Goal: Task Accomplishment & Management: Manage account settings

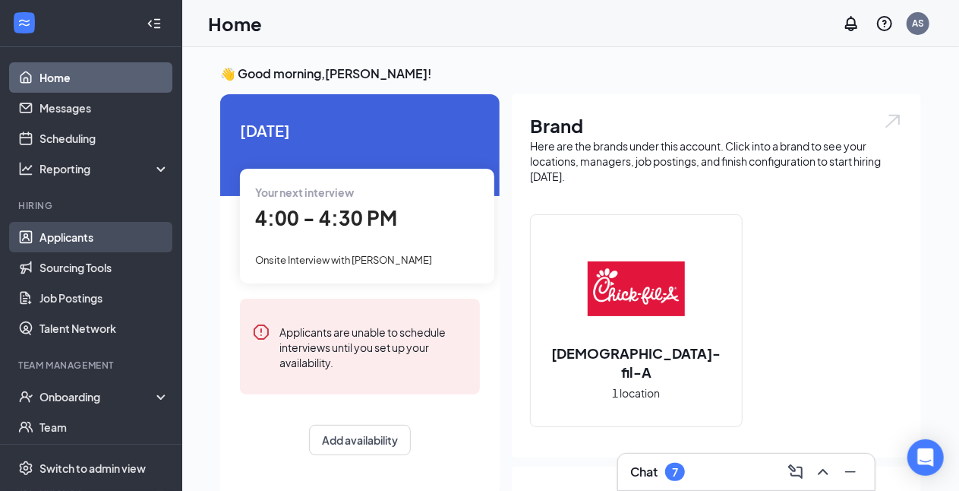
click at [74, 237] on link "Applicants" at bounding box center [105, 237] width 130 height 30
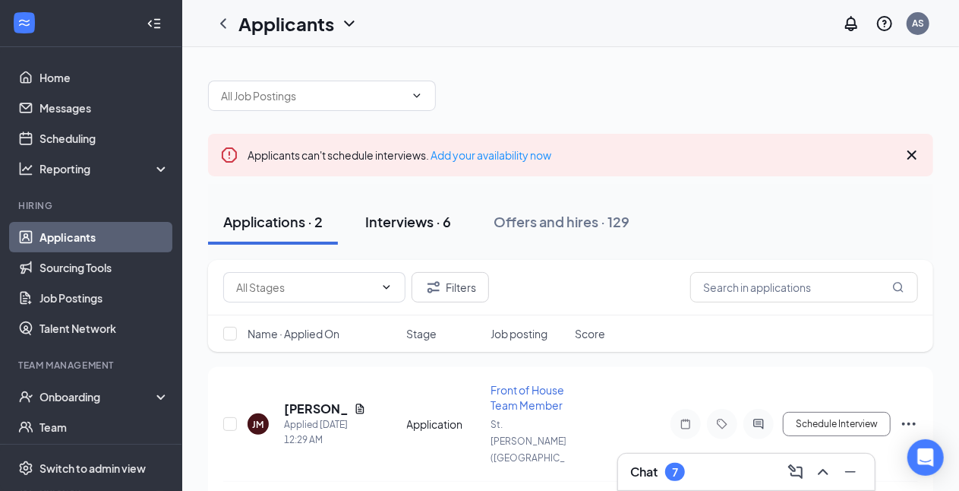
click at [390, 223] on div "Interviews · 6" at bounding box center [408, 221] width 86 height 19
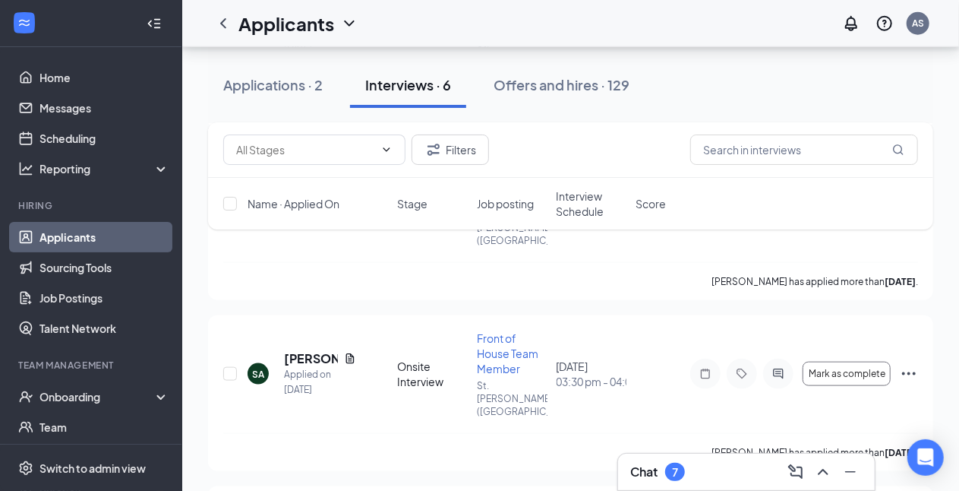
scroll to position [763, 0]
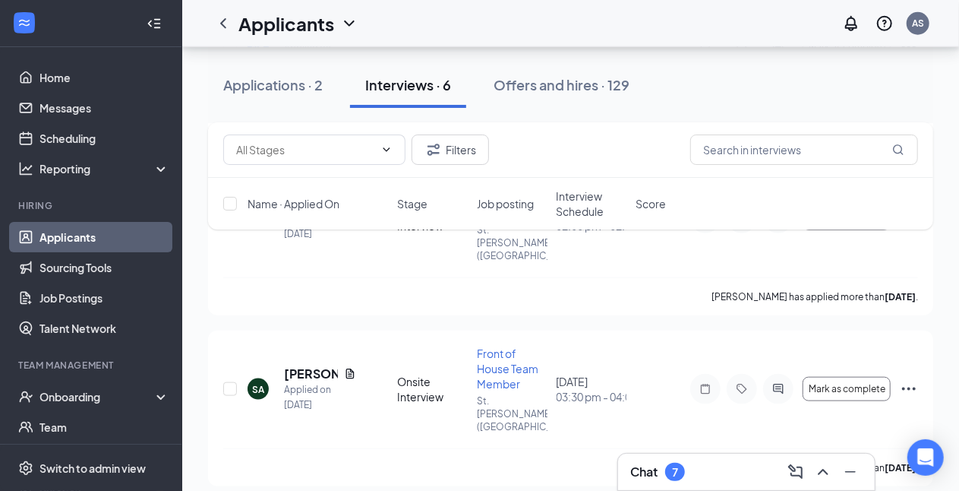
scroll to position [737, 0]
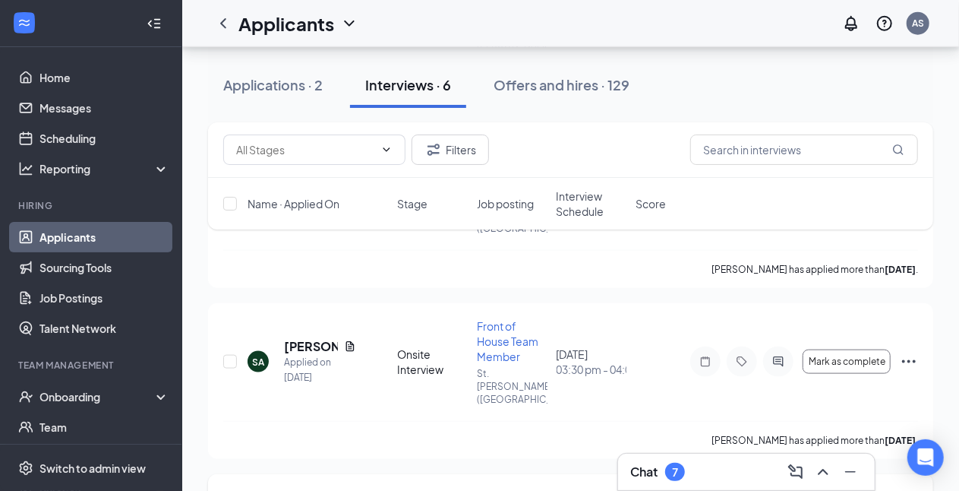
click at [96, 238] on link "Applicants" at bounding box center [105, 237] width 130 height 30
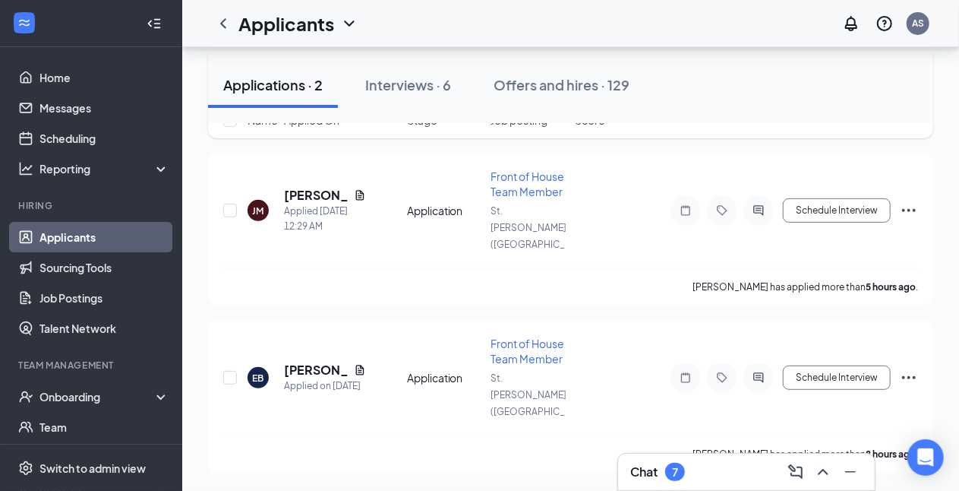
scroll to position [143, 0]
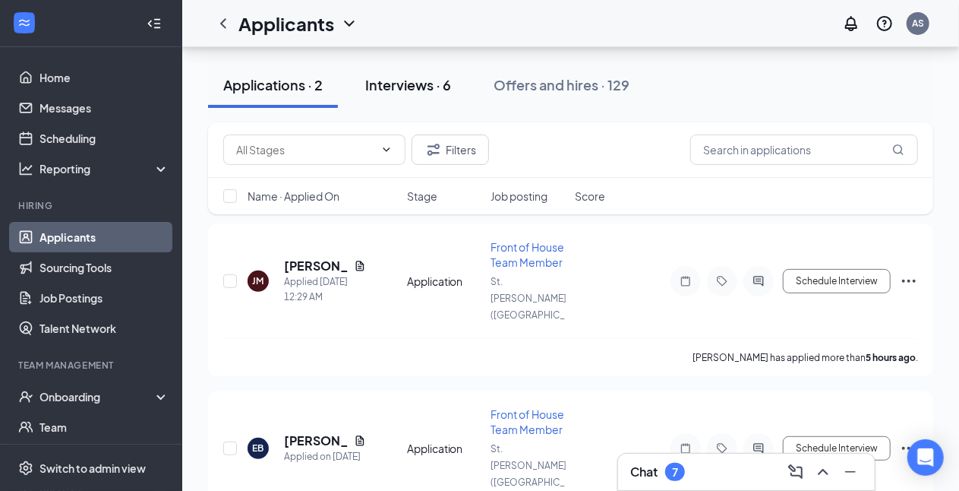
click at [404, 94] on button "Interviews · 6" at bounding box center [408, 85] width 116 height 46
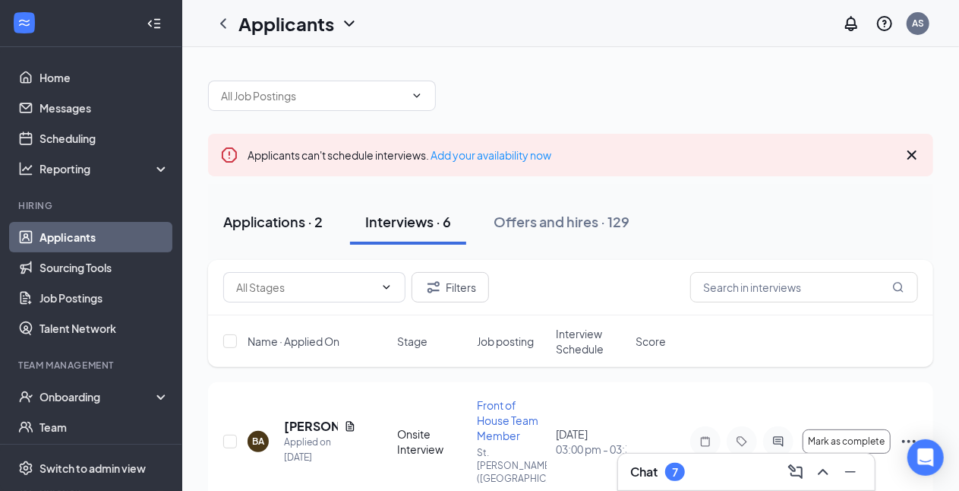
click at [281, 223] on div "Applications · 2" at bounding box center [273, 221] width 100 height 19
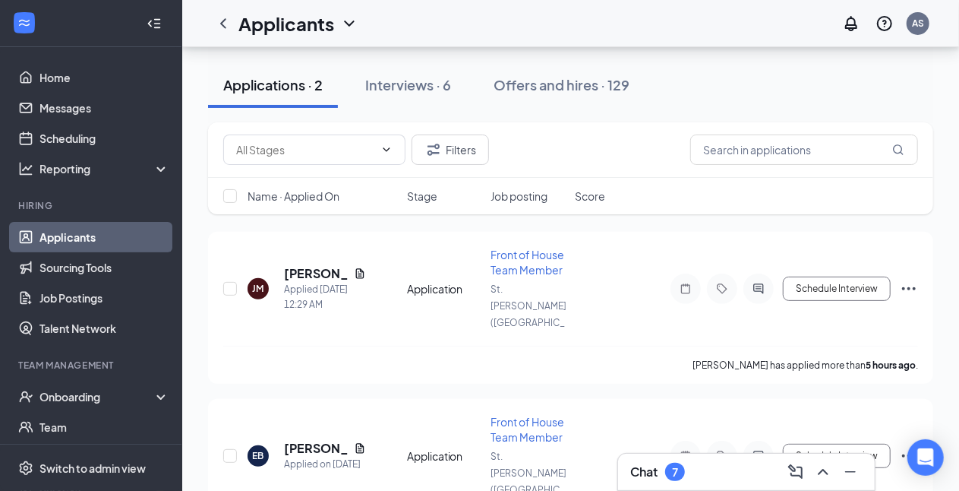
scroll to position [143, 0]
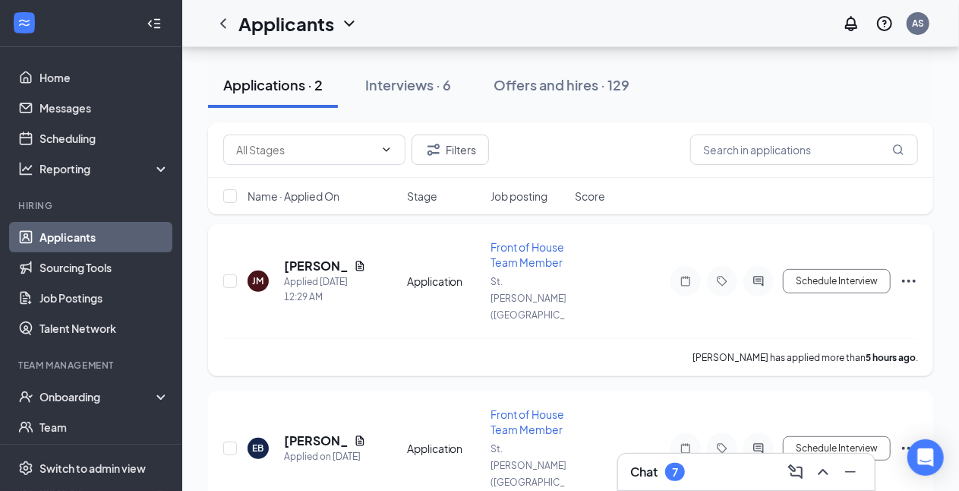
click at [514, 251] on span "Front of House Team Member" at bounding box center [528, 254] width 74 height 29
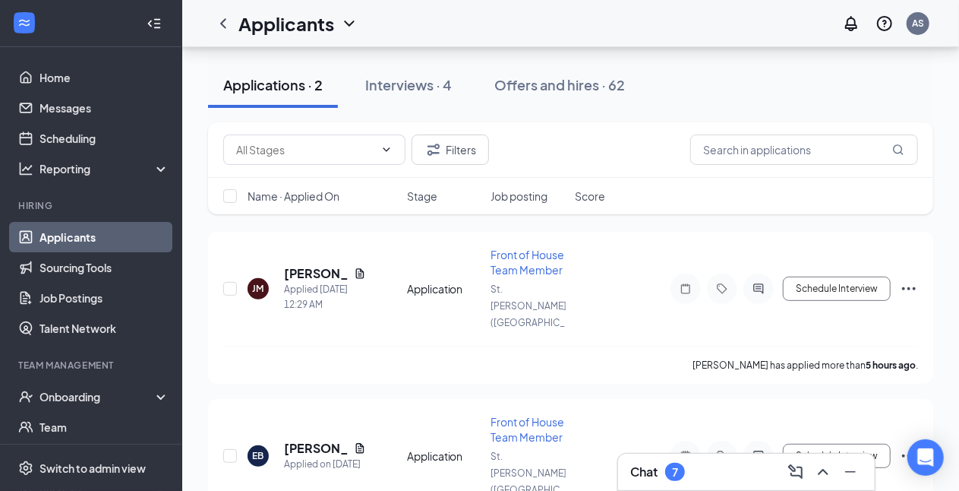
scroll to position [183, 0]
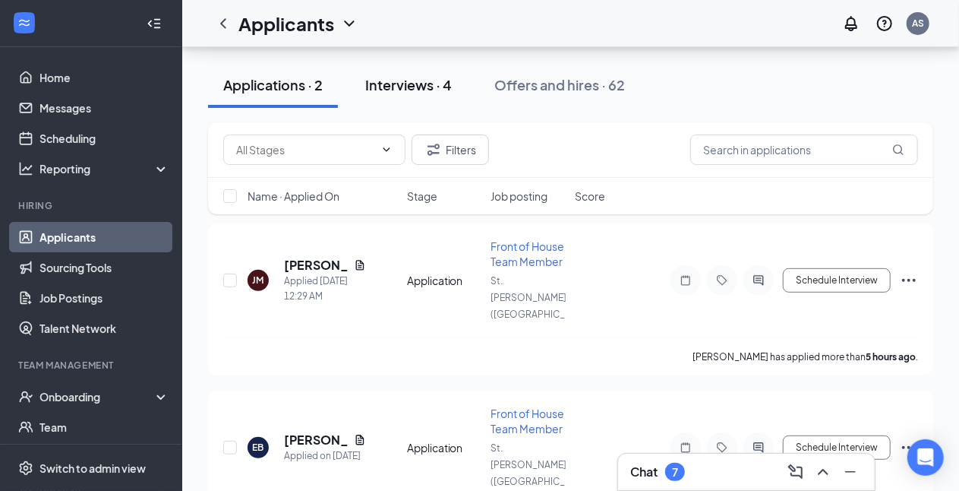
click at [407, 85] on div "Interviews · 4" at bounding box center [408, 84] width 87 height 19
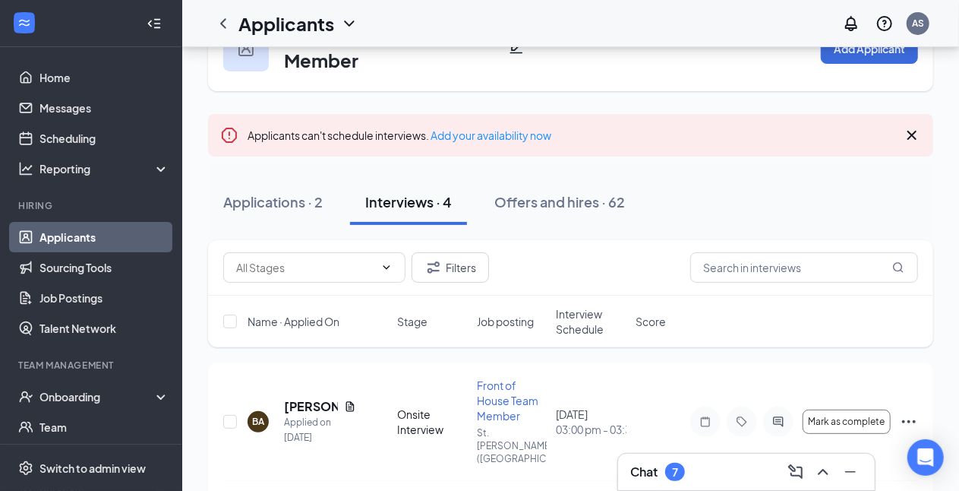
scroll to position [11, 0]
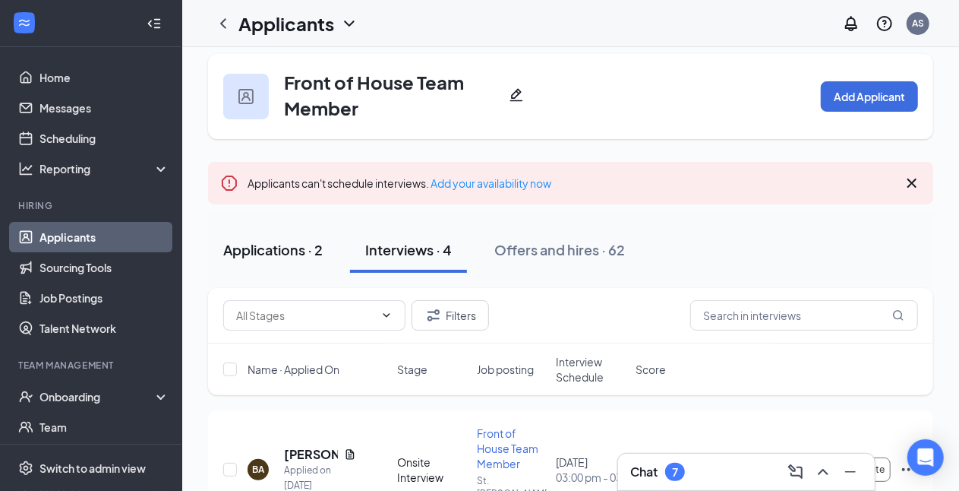
click at [293, 251] on div "Applications · 2" at bounding box center [273, 249] width 100 height 19
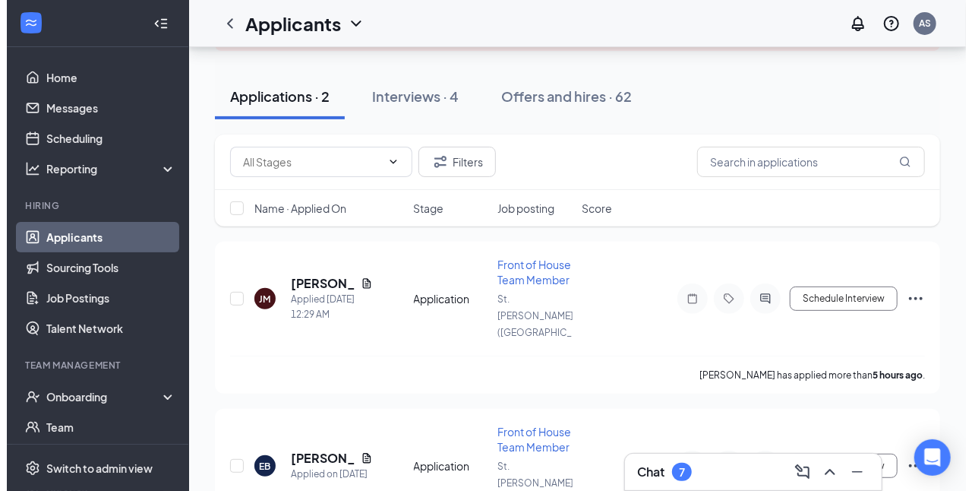
scroll to position [183, 0]
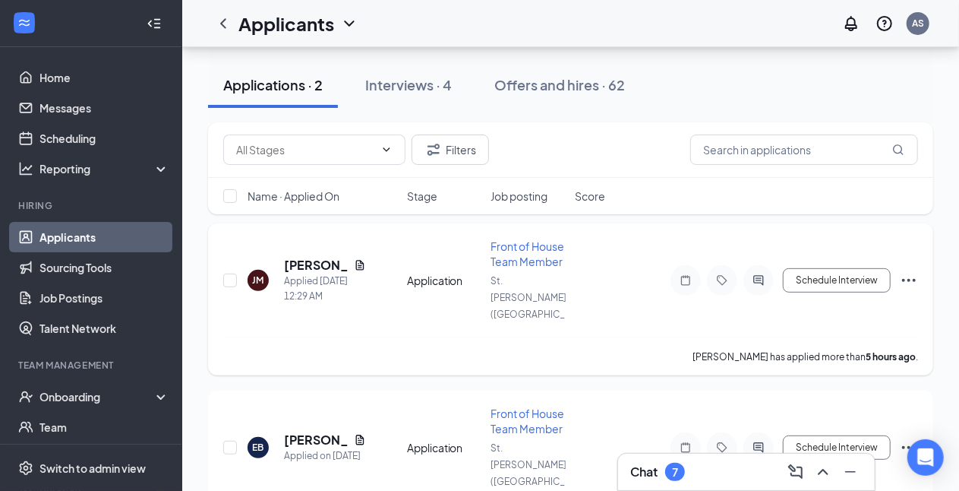
click at [520, 258] on span "Front of House Team Member" at bounding box center [528, 253] width 74 height 29
click at [316, 257] on h5 "Janette Morales" at bounding box center [316, 265] width 64 height 17
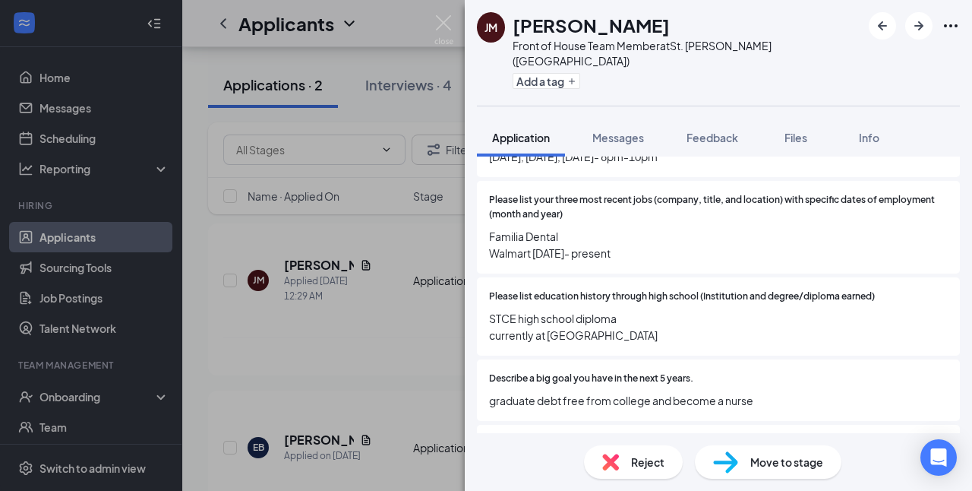
scroll to position [510, 0]
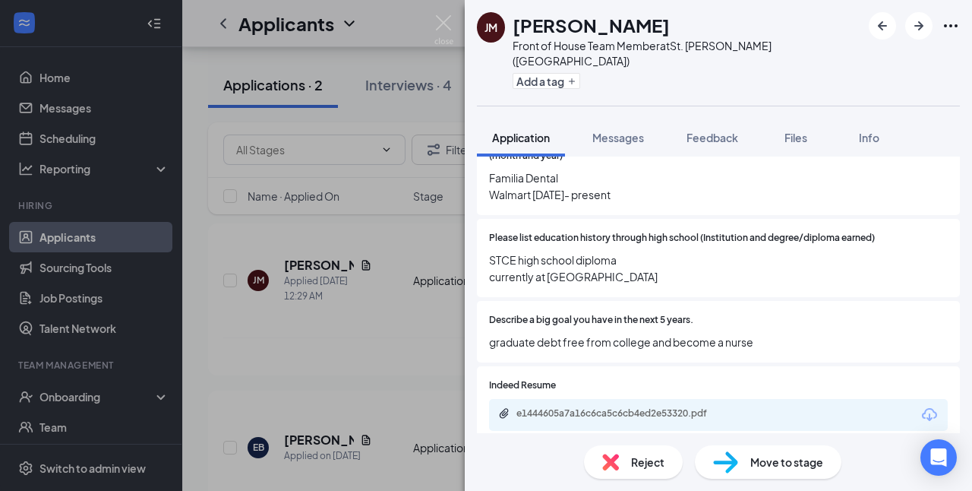
click at [634, 457] on span "Reject" at bounding box center [647, 462] width 33 height 17
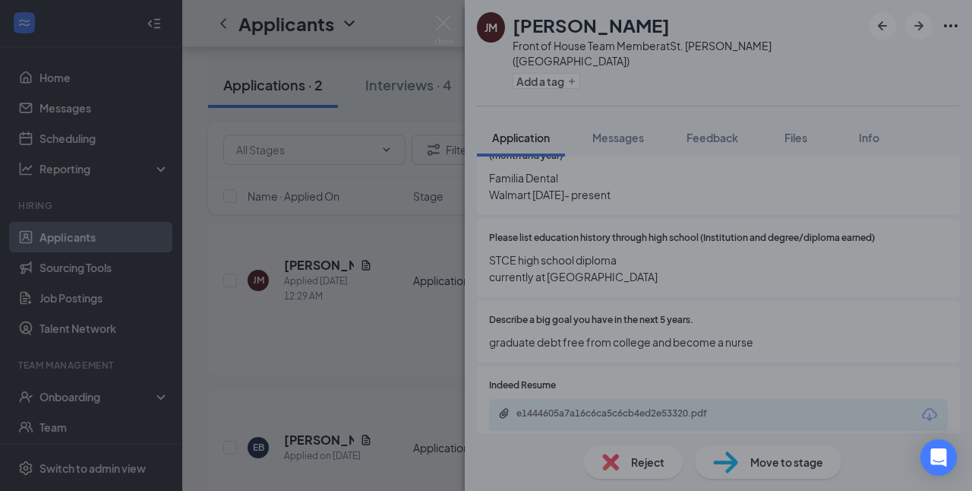
scroll to position [504, 0]
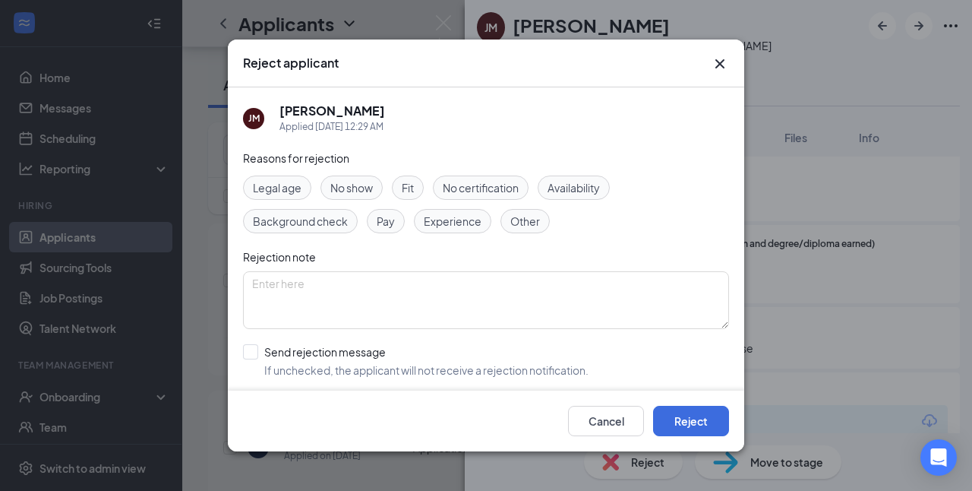
click at [404, 194] on span "Fit" at bounding box center [408, 187] width 12 height 17
click at [567, 194] on span "Availability" at bounding box center [574, 187] width 52 height 17
click at [682, 420] on button "Reject" at bounding box center [691, 421] width 76 height 30
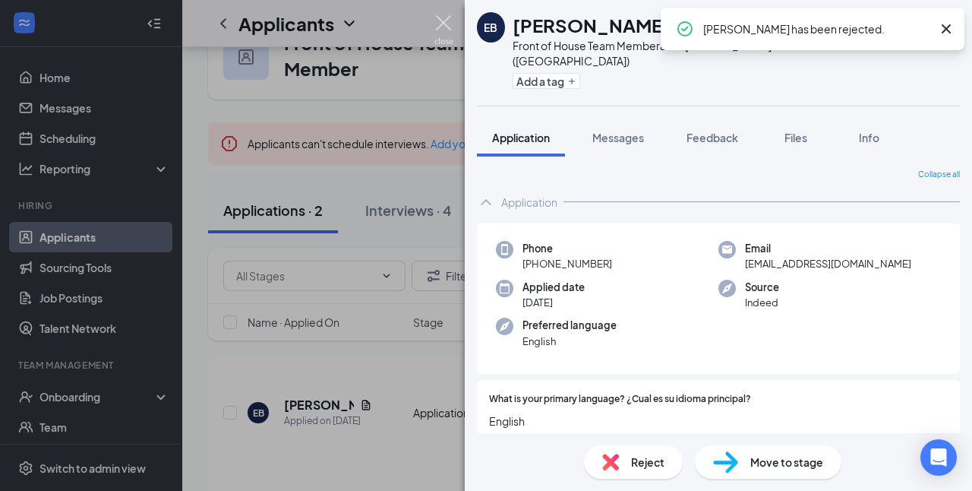
click at [444, 20] on img at bounding box center [444, 30] width 19 height 30
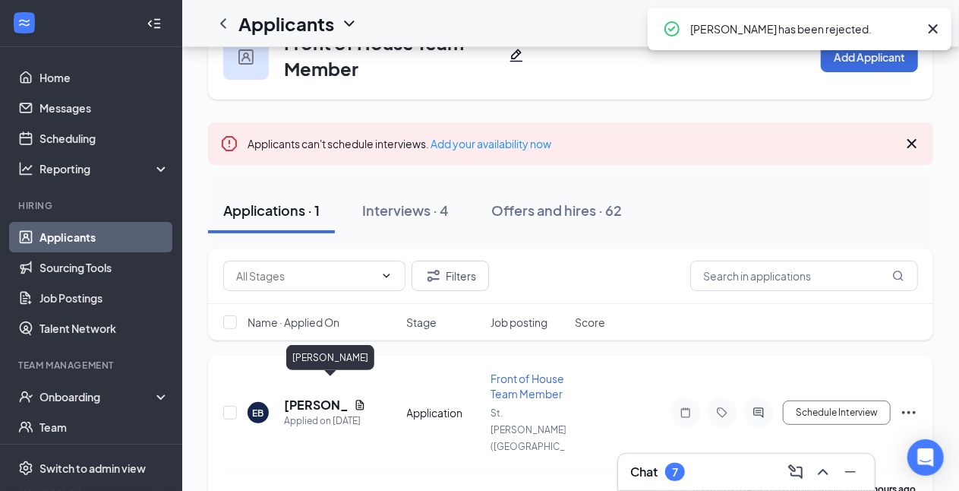
click at [313, 397] on h5 "Ella Bilow" at bounding box center [316, 405] width 64 height 17
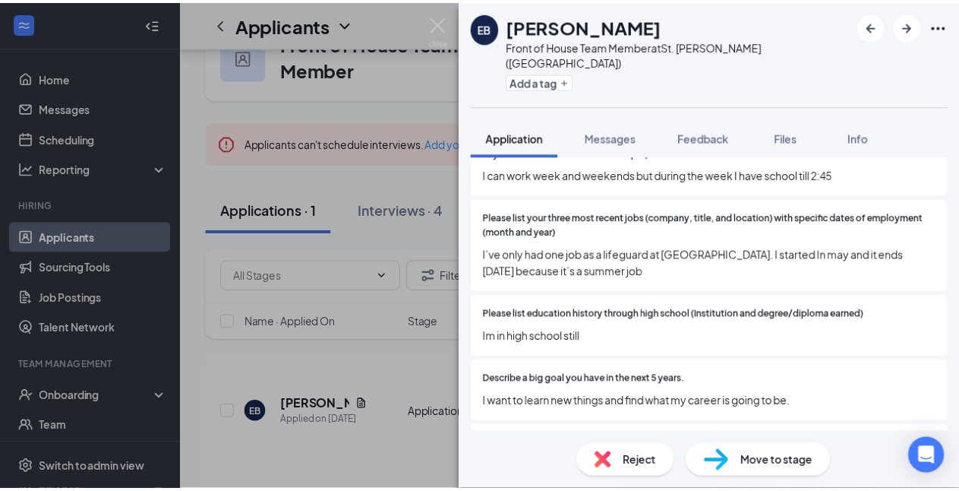
scroll to position [437, 0]
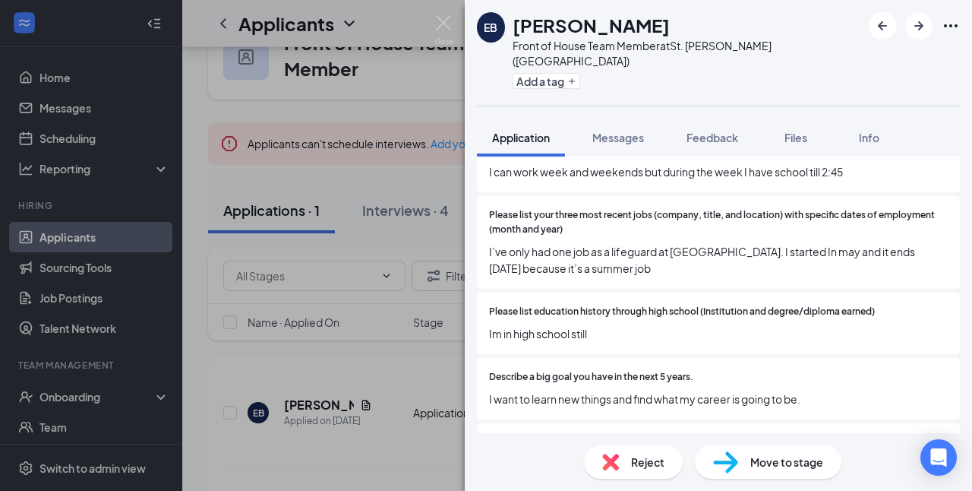
click at [612, 463] on img at bounding box center [610, 462] width 17 height 17
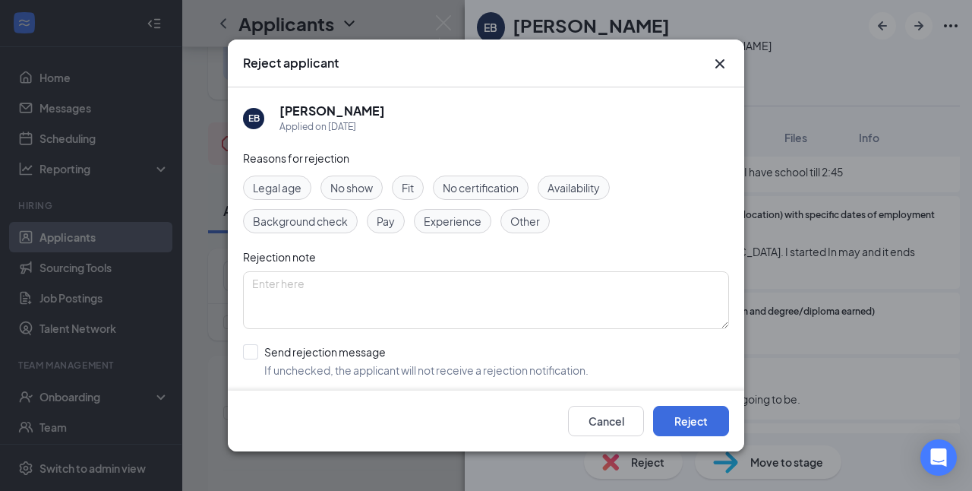
click at [403, 182] on span "Fit" at bounding box center [408, 187] width 12 height 17
click at [576, 181] on span "Availability" at bounding box center [574, 187] width 52 height 17
click at [252, 356] on input "Send rejection message If unchecked, the applicant will not receive a rejection…" at bounding box center [416, 360] width 346 height 33
checkbox input "true"
drag, startPoint x: 252, startPoint y: 355, endPoint x: 767, endPoint y: 419, distance: 519.1
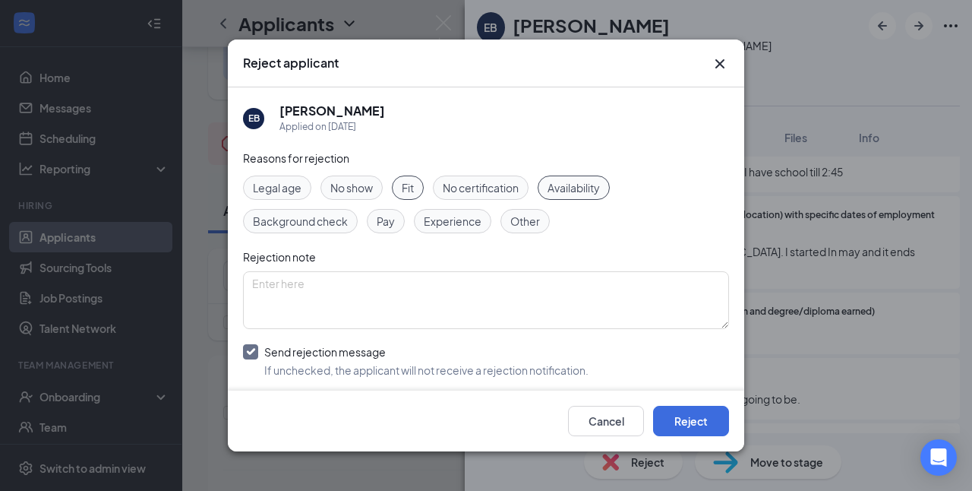
click at [767, 419] on div "Reject applicant EB Ella Bilow Applied on Aug 26 Reasons for rejection Legal ag…" at bounding box center [486, 245] width 972 height 491
click at [691, 413] on button "Reject" at bounding box center [691, 421] width 76 height 30
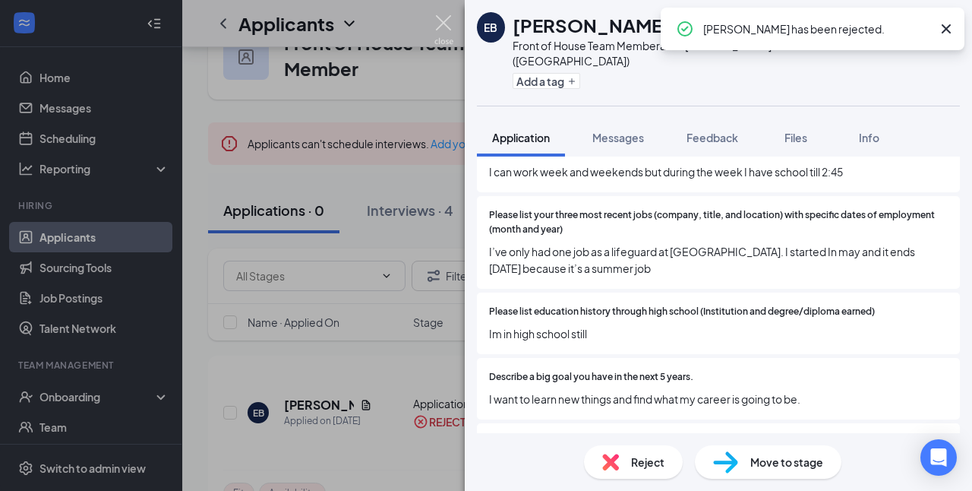
click at [442, 24] on img at bounding box center [444, 30] width 19 height 30
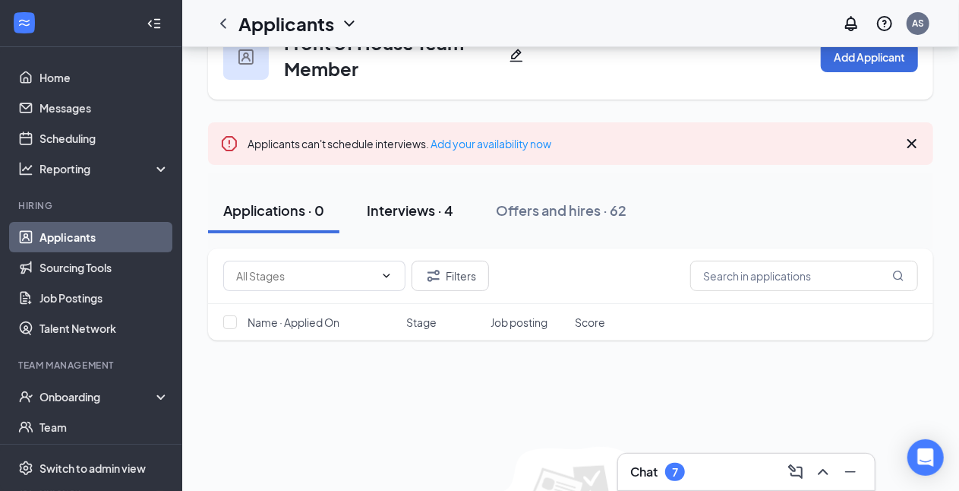
click at [417, 216] on div "Interviews · 4" at bounding box center [410, 210] width 87 height 19
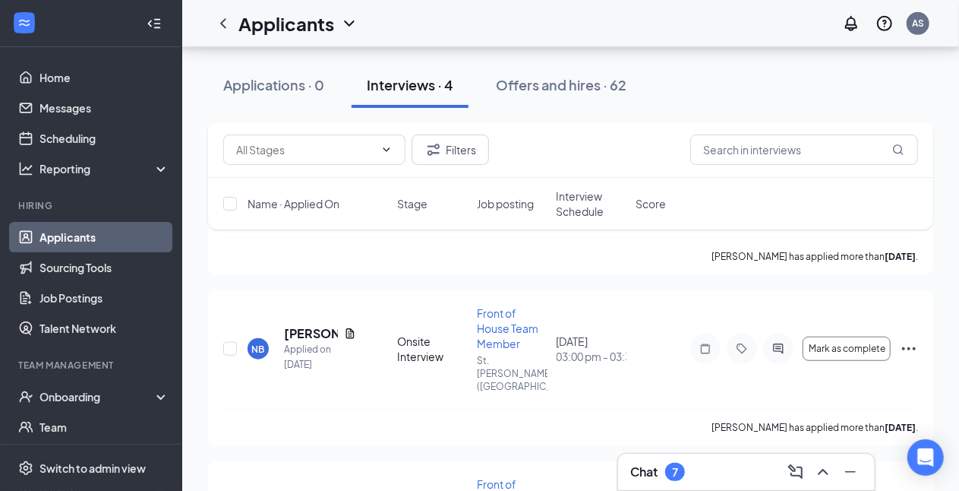
scroll to position [474, 0]
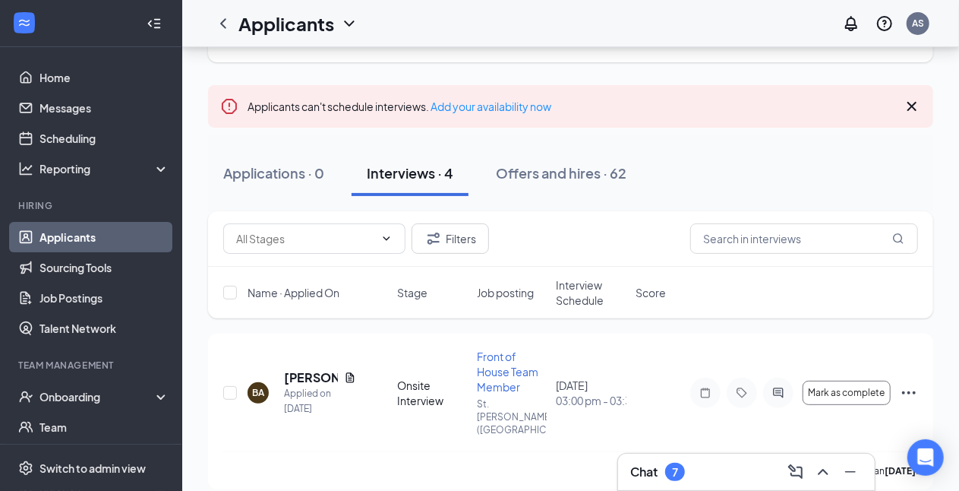
scroll to position [109, 0]
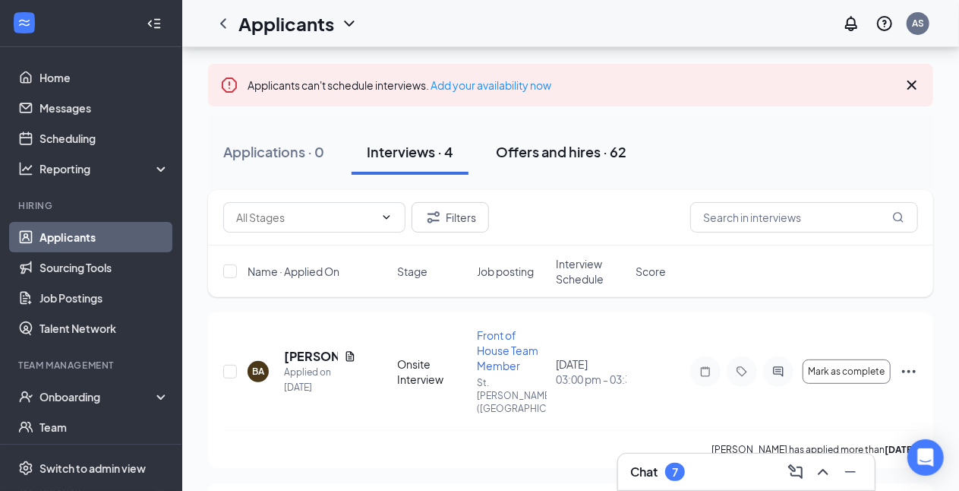
click at [562, 151] on div "Offers and hires · 62" at bounding box center [561, 151] width 131 height 19
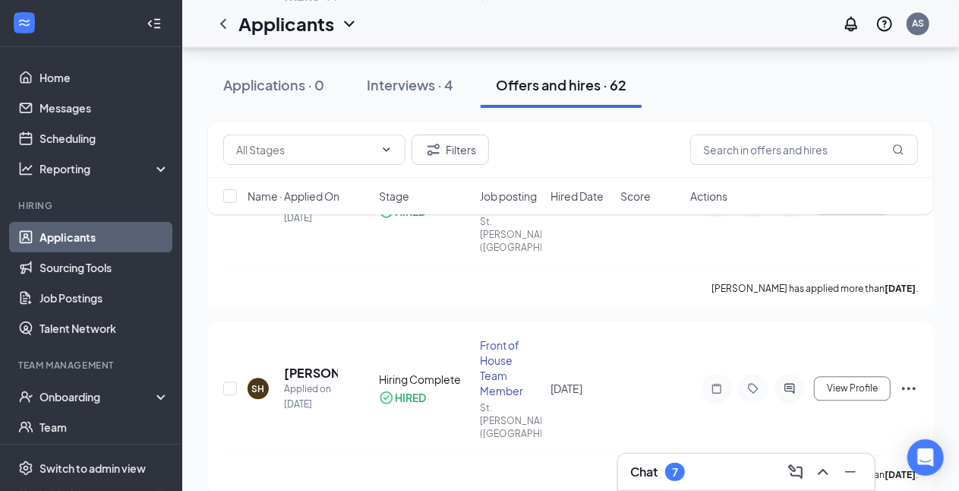
scroll to position [1756, 0]
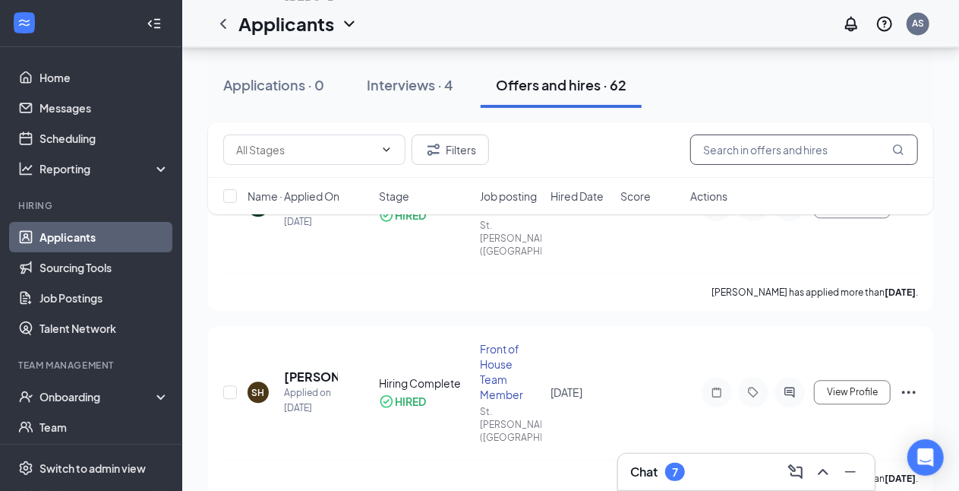
click at [720, 148] on input "text" at bounding box center [805, 149] width 228 height 30
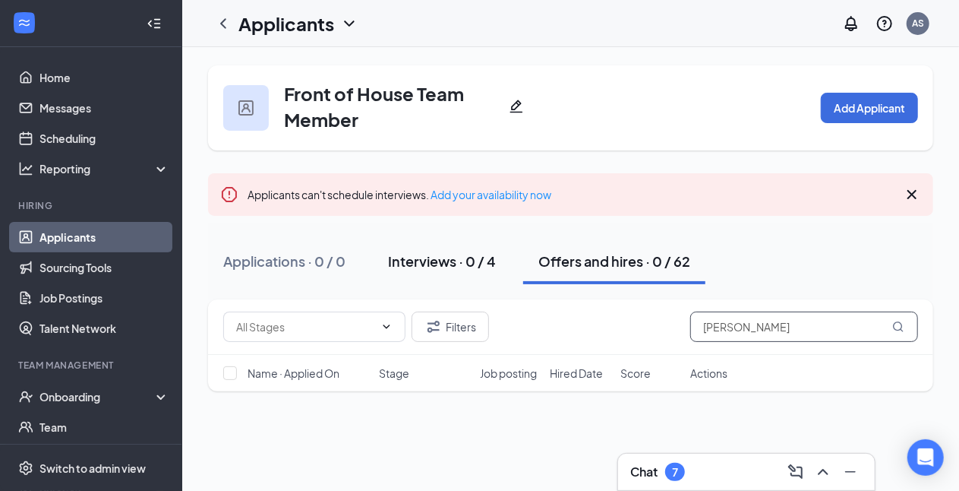
type input "[PERSON_NAME]"
click at [444, 260] on div "Interviews · 0 / 4" at bounding box center [442, 260] width 108 height 19
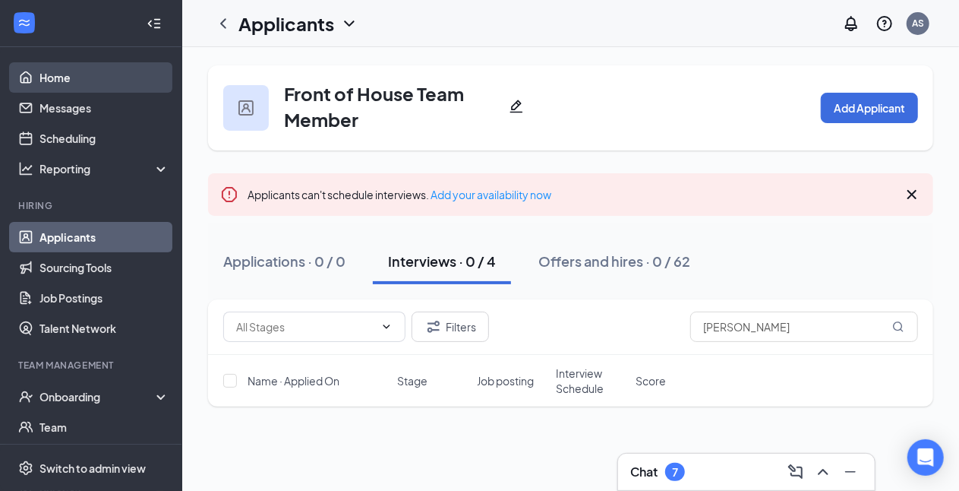
click at [57, 83] on link "Home" at bounding box center [105, 77] width 130 height 30
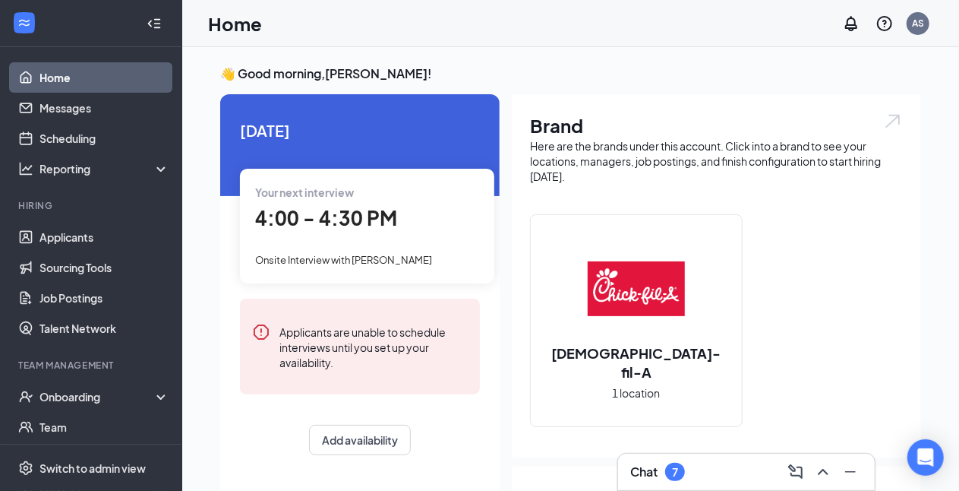
click at [347, 226] on span "4:00 - 4:30 PM" at bounding box center [326, 217] width 142 height 25
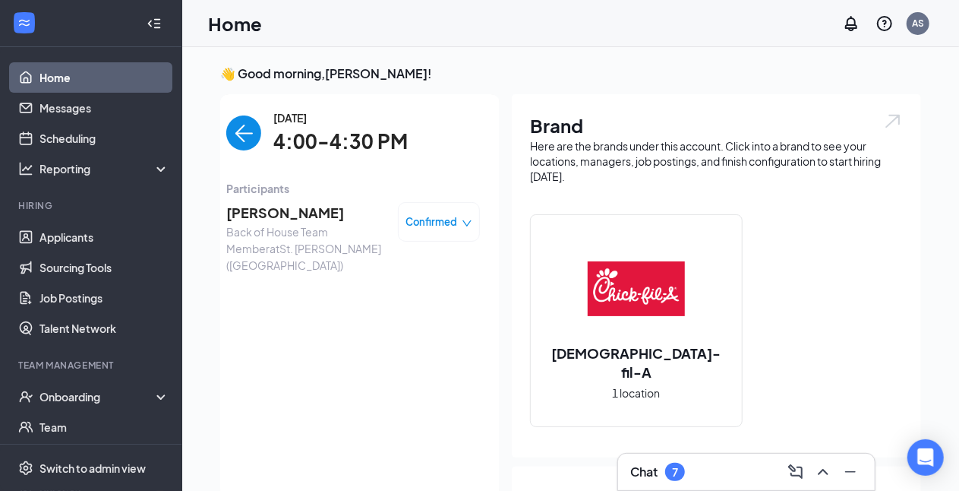
scroll to position [6, 0]
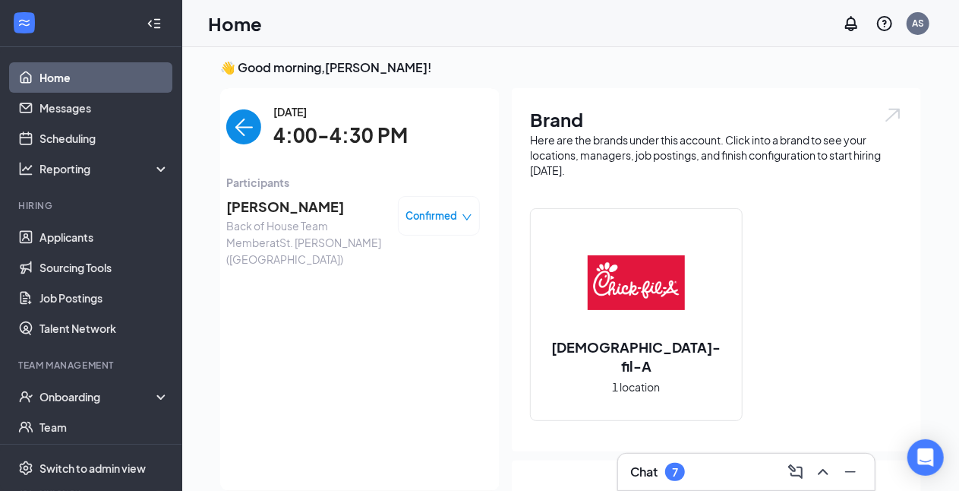
click at [245, 119] on img "back-button" at bounding box center [243, 126] width 35 height 35
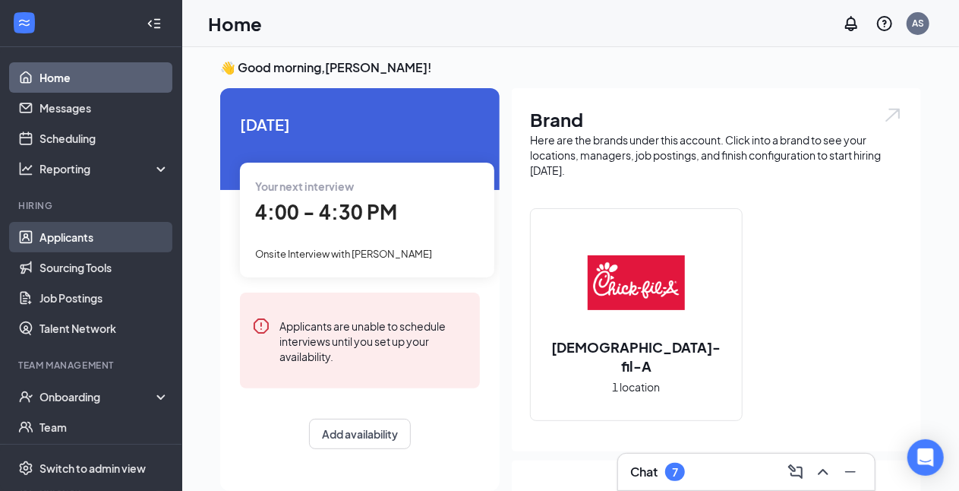
click at [79, 234] on link "Applicants" at bounding box center [105, 237] width 130 height 30
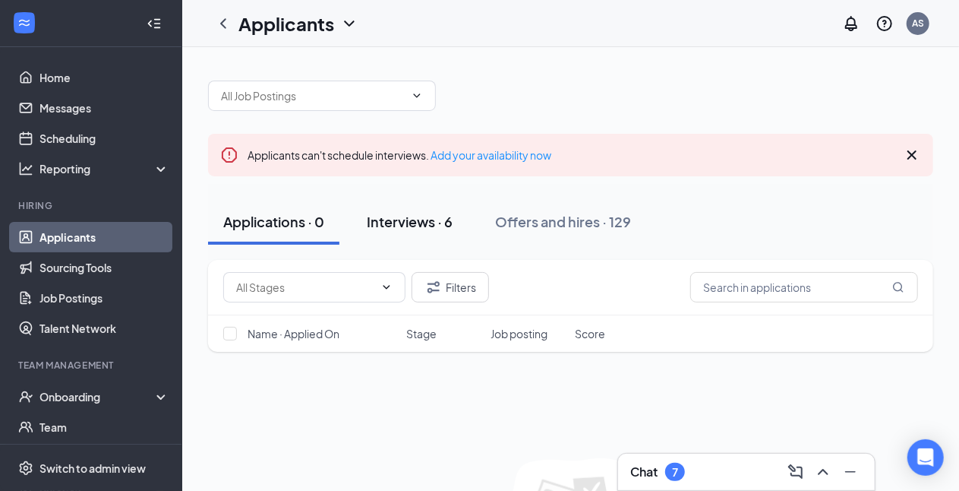
click at [407, 221] on div "Interviews · 6" at bounding box center [410, 221] width 86 height 19
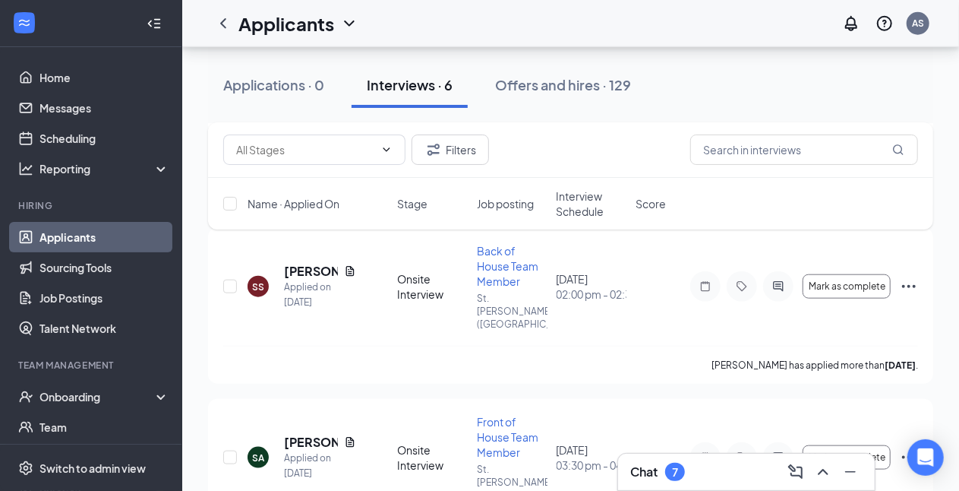
scroll to position [756, 0]
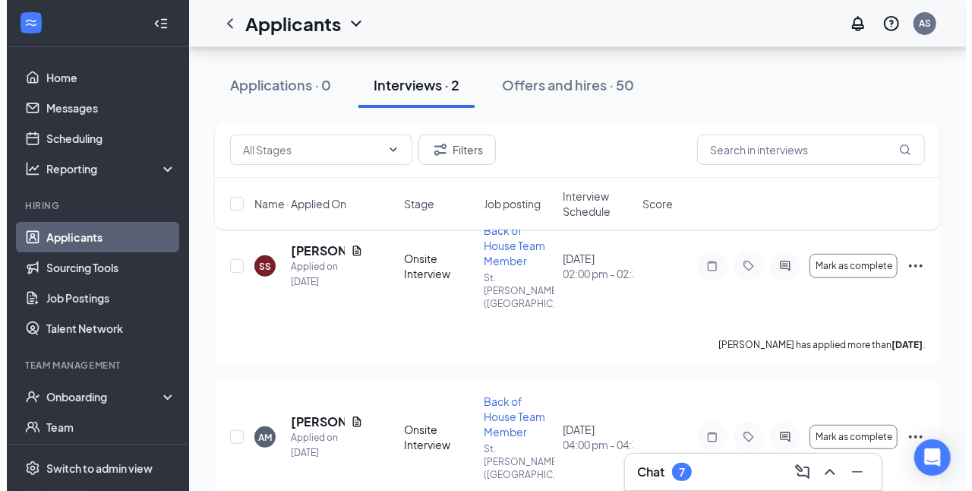
scroll to position [223, 0]
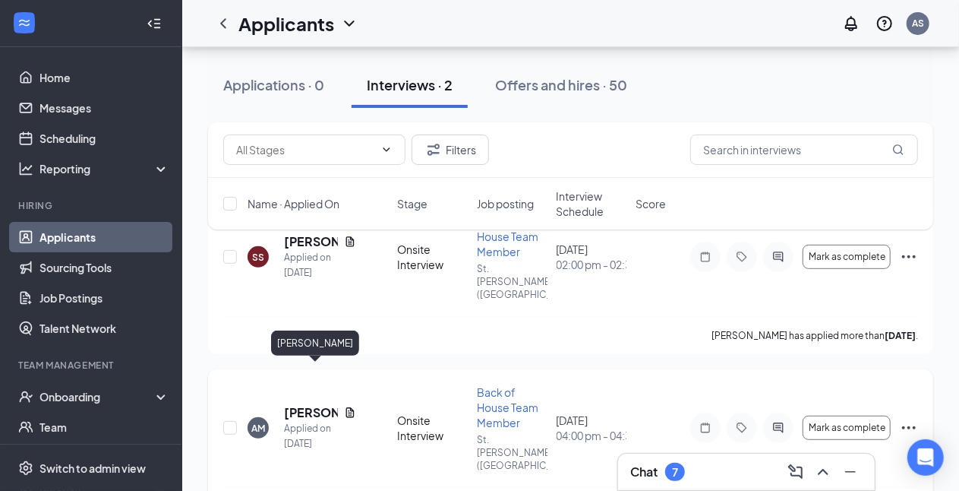
click at [316, 404] on h5 "[PERSON_NAME]" at bounding box center [311, 412] width 54 height 17
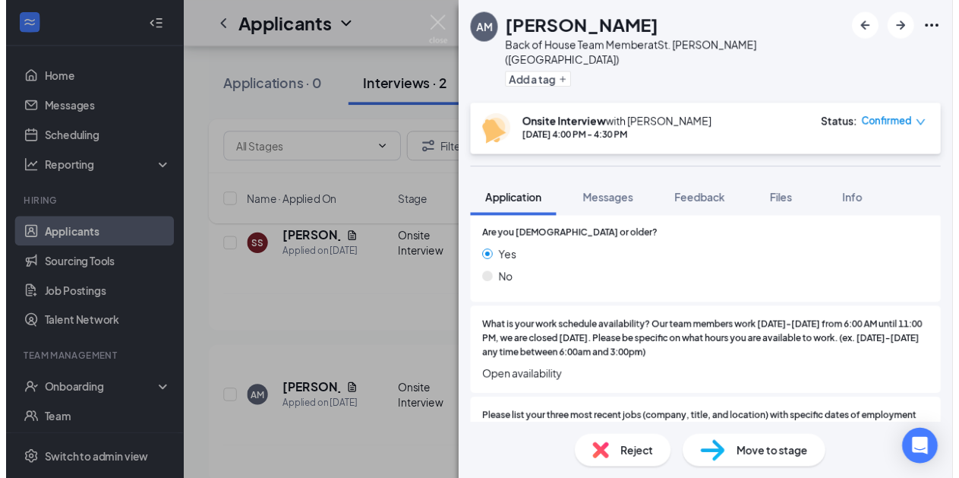
scroll to position [292, 0]
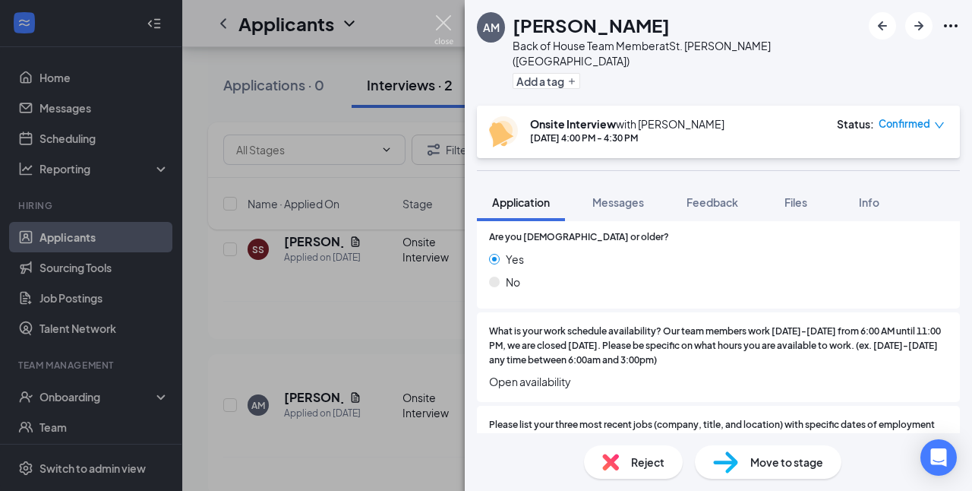
click at [447, 24] on img at bounding box center [444, 30] width 19 height 30
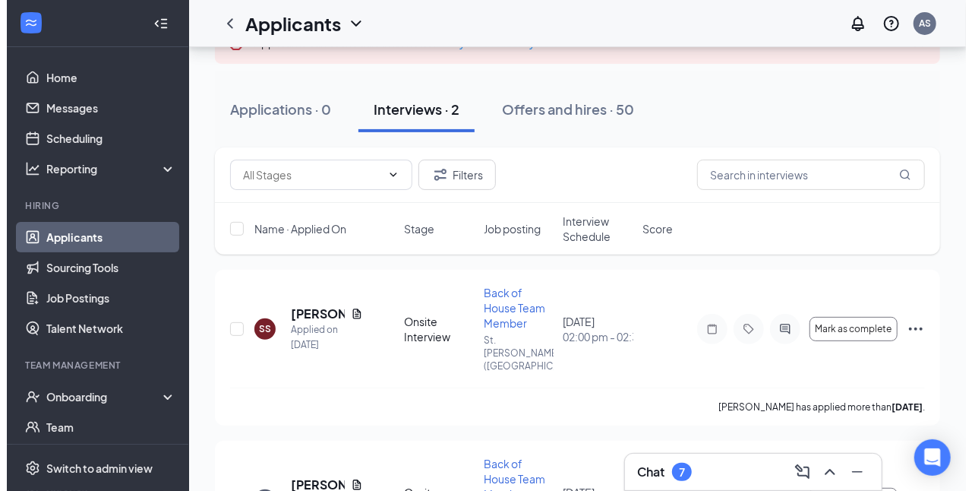
scroll to position [136, 0]
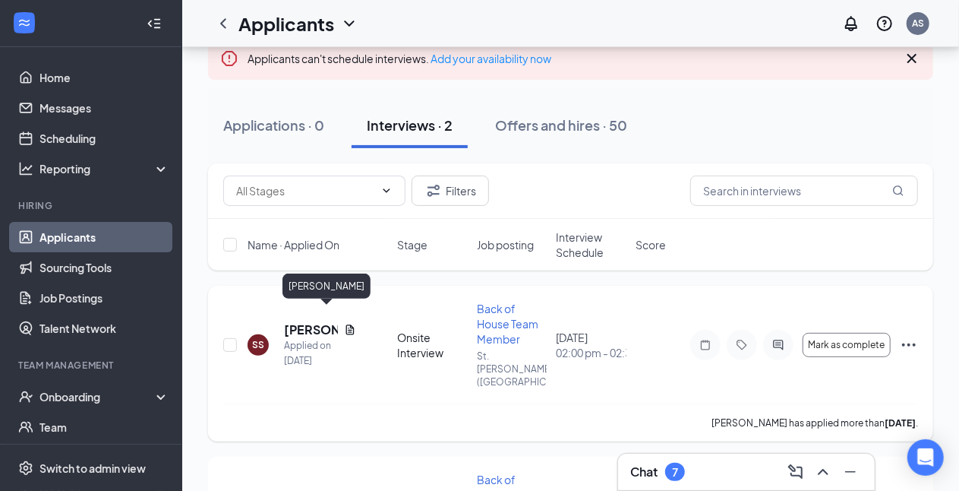
click at [298, 321] on h5 "[PERSON_NAME]" at bounding box center [311, 329] width 54 height 17
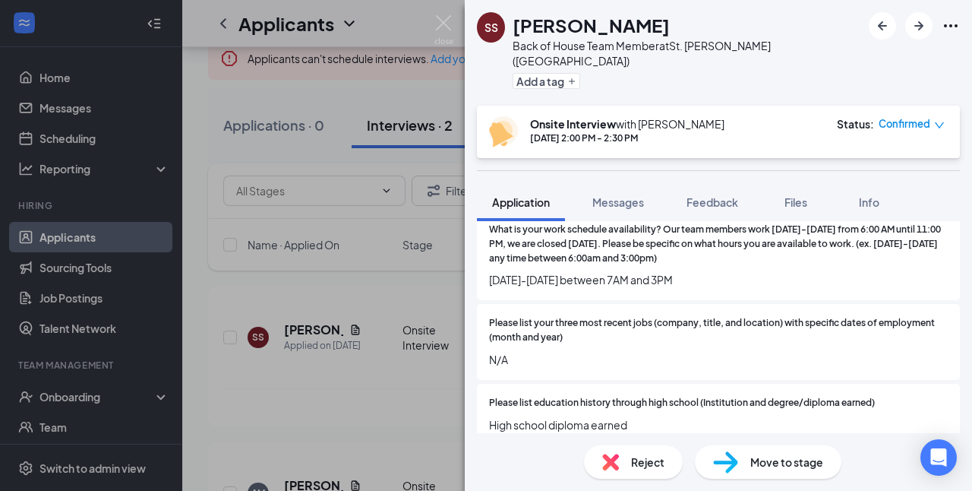
scroll to position [397, 0]
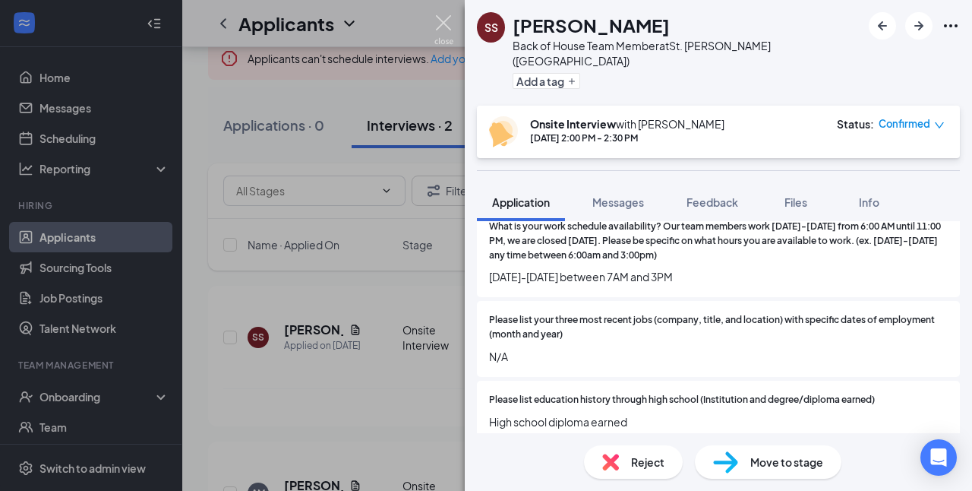
click at [439, 23] on img at bounding box center [444, 30] width 19 height 30
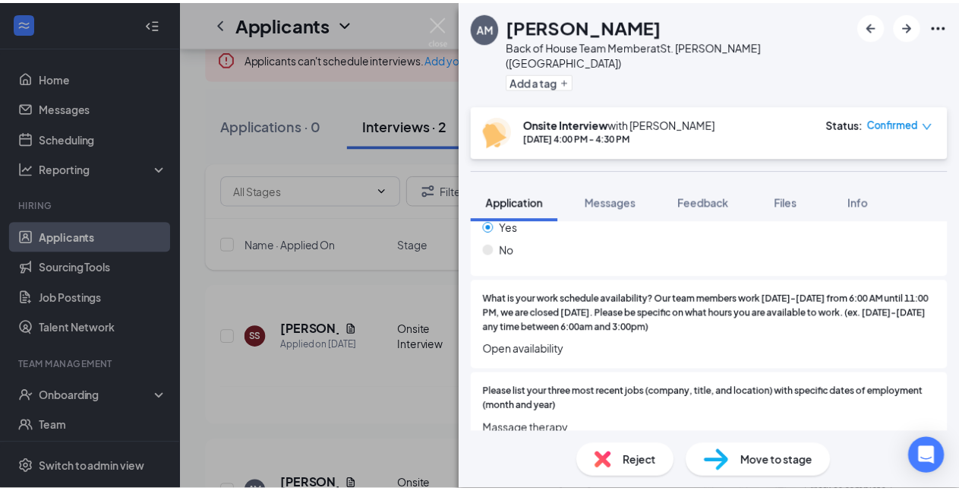
scroll to position [292, 0]
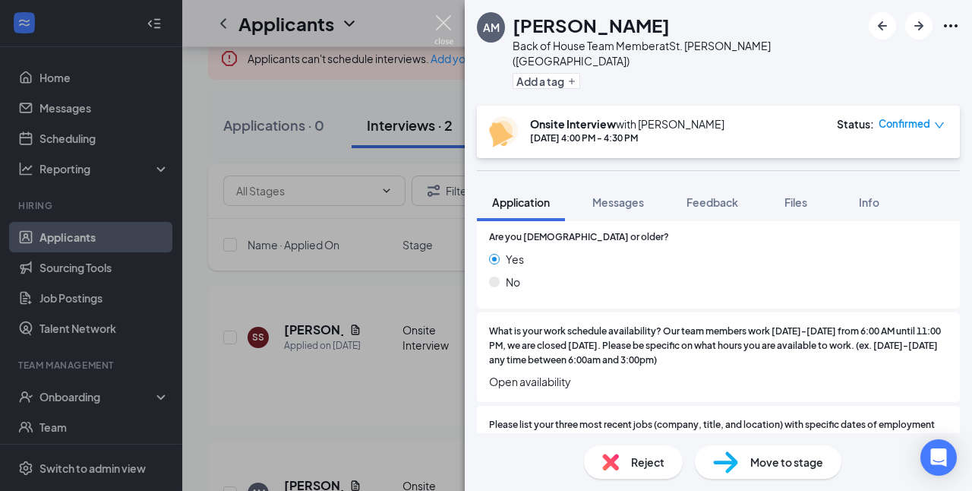
click at [444, 21] on img at bounding box center [444, 30] width 19 height 30
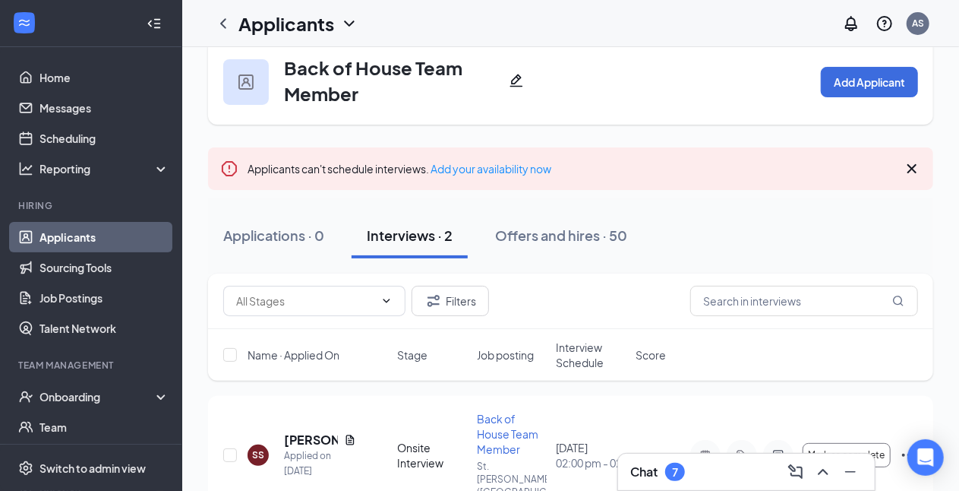
scroll to position [27, 0]
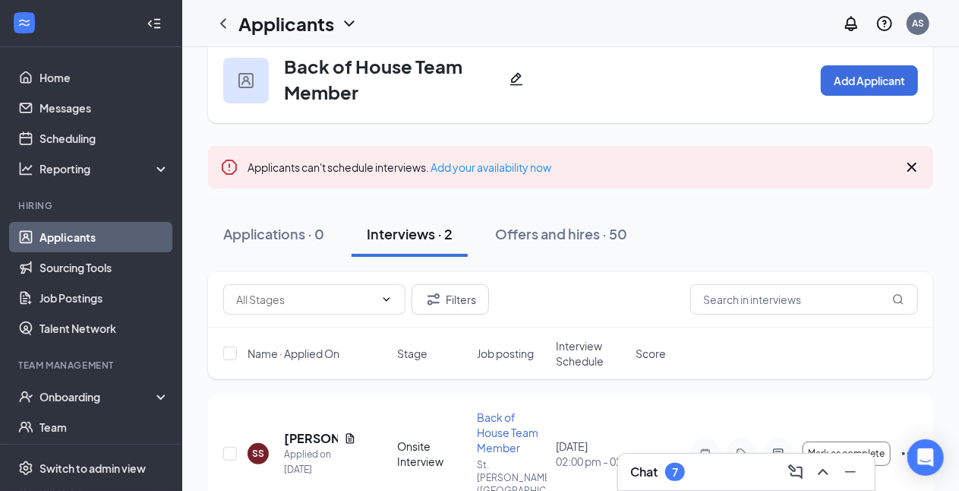
click at [518, 78] on icon "Pencil" at bounding box center [516, 78] width 15 height 15
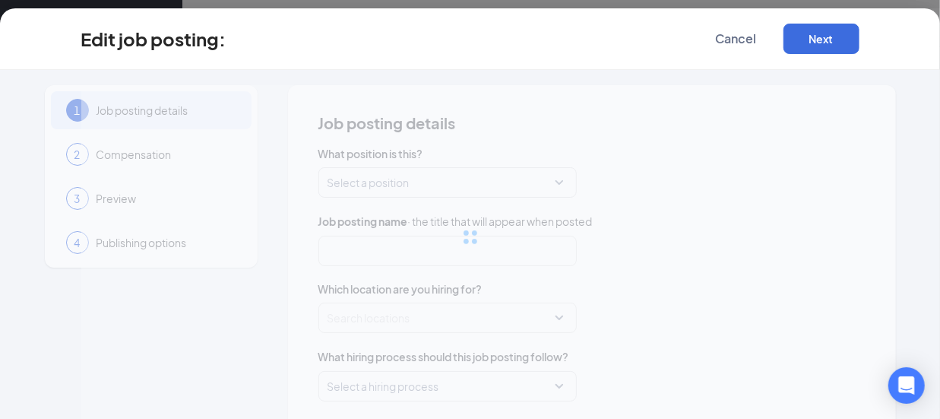
type input "Back of House Team Member"
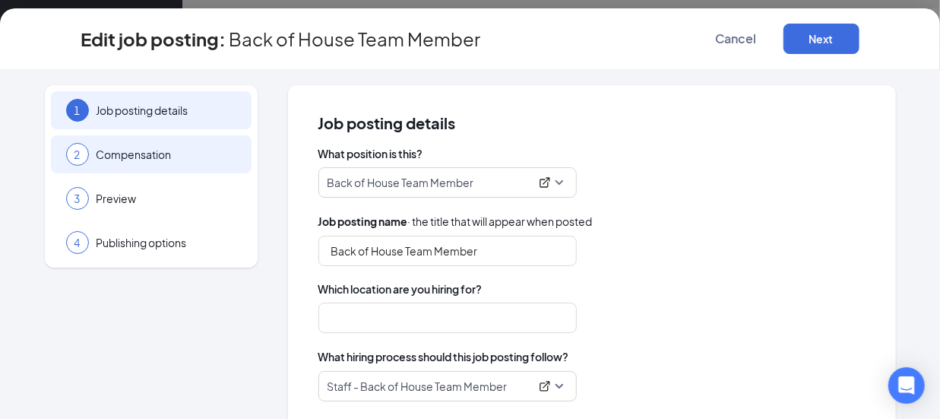
type input "St. [PERSON_NAME] ([GEOGRAPHIC_DATA])"
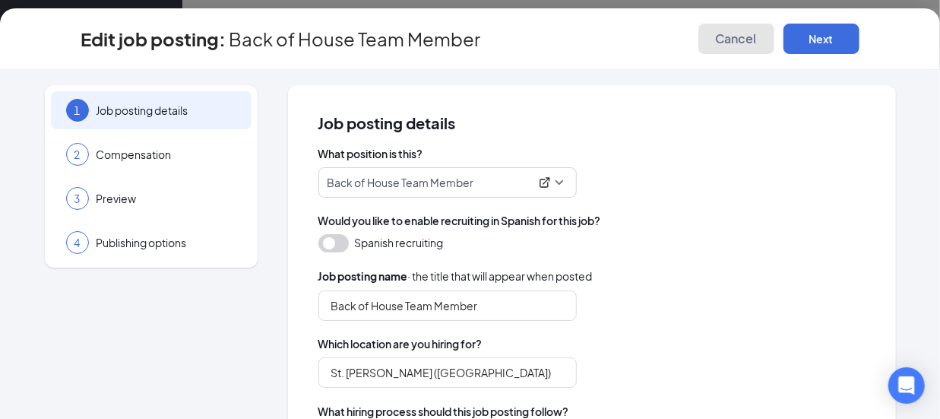
click at [748, 40] on span "Cancel" at bounding box center [736, 38] width 41 height 15
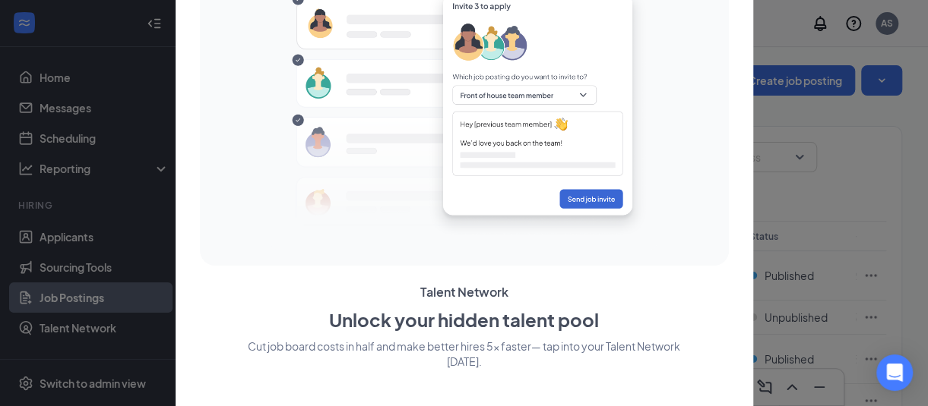
click at [153, 81] on div at bounding box center [464, 203] width 928 height 406
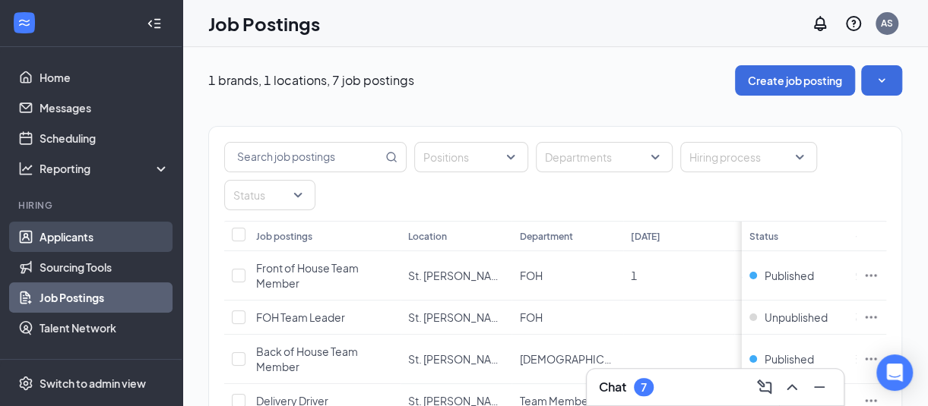
click at [71, 238] on link "Applicants" at bounding box center [105, 237] width 130 height 30
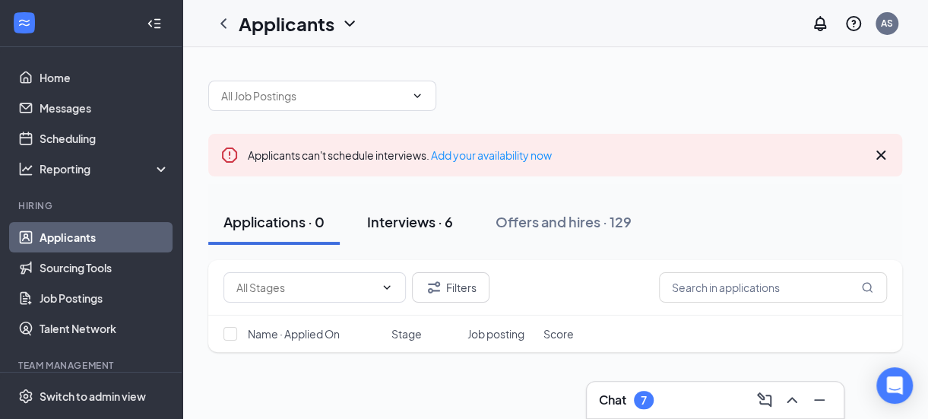
click at [409, 218] on div "Interviews · 6" at bounding box center [410, 221] width 86 height 19
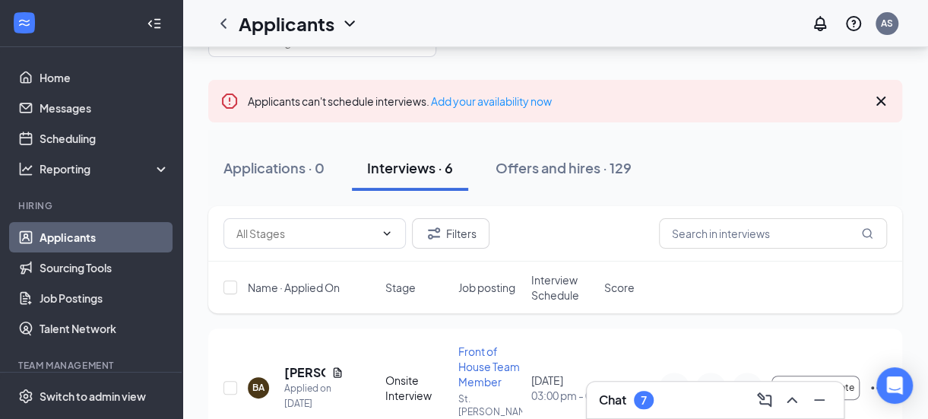
scroll to position [1, 0]
